Goal: Find specific page/section: Find specific page/section

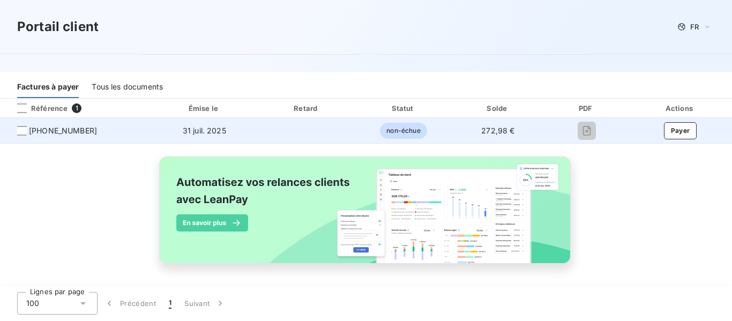
scroll to position [137, 0]
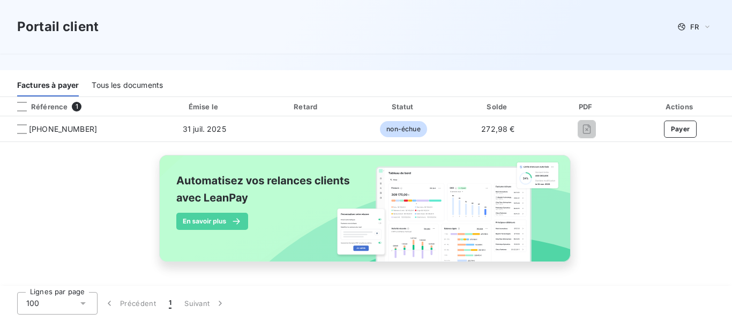
click at [75, 104] on span "1" at bounding box center [77, 107] width 10 height 10
click at [75, 105] on span "1" at bounding box center [77, 107] width 10 height 10
click at [20, 107] on div at bounding box center [22, 107] width 10 height 10
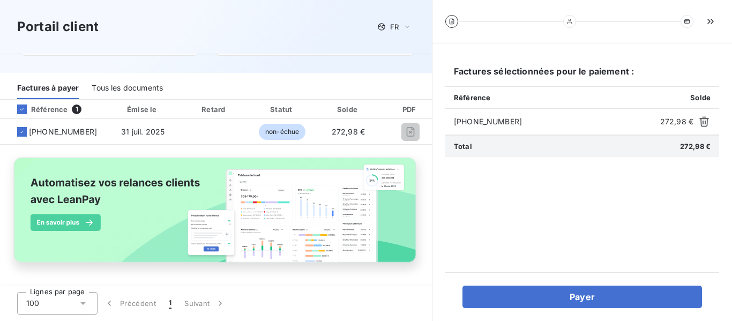
click at [567, 23] on icon at bounding box center [569, 21] width 5 height 5
click at [712, 21] on icon "button" at bounding box center [710, 21] width 11 height 11
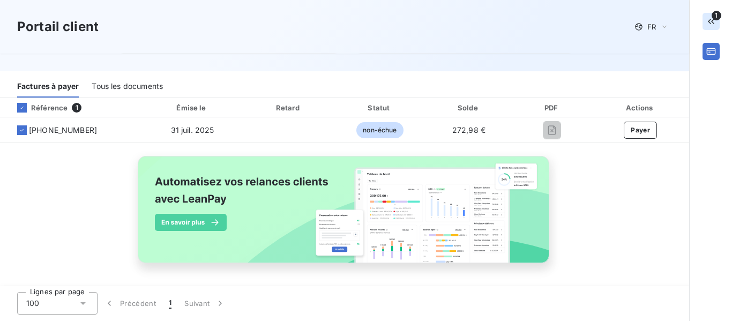
scroll to position [137, 0]
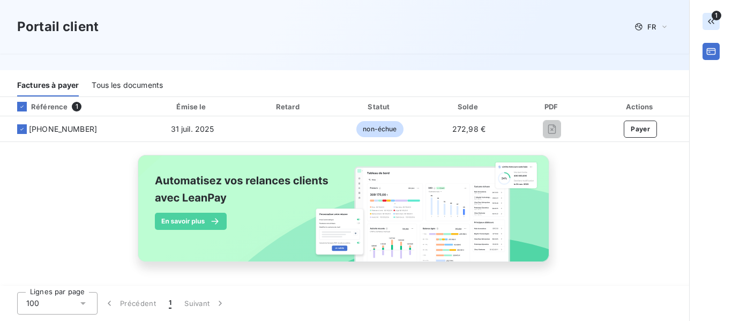
click at [712, 21] on icon "button" at bounding box center [711, 21] width 6 height 5
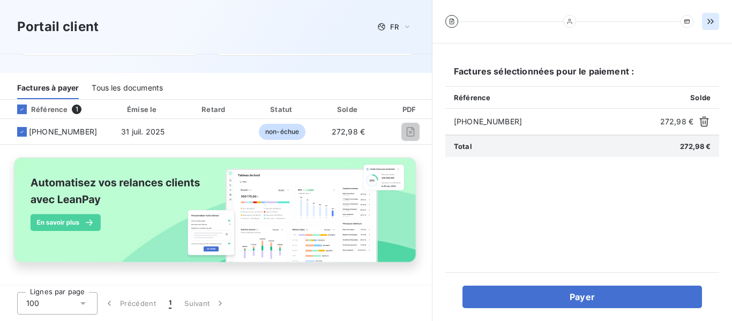
click at [712, 21] on icon "button" at bounding box center [710, 21] width 11 height 11
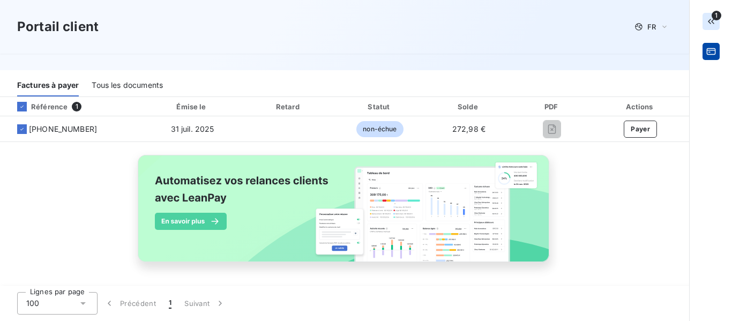
click at [711, 58] on button "button" at bounding box center [710, 51] width 17 height 17
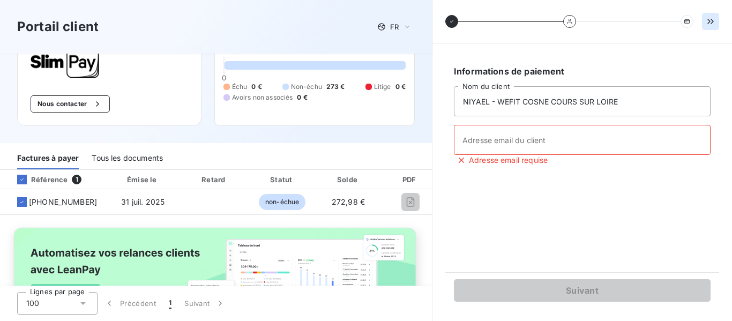
scroll to position [0, 0]
